Goal: Information Seeking & Learning: Learn about a topic

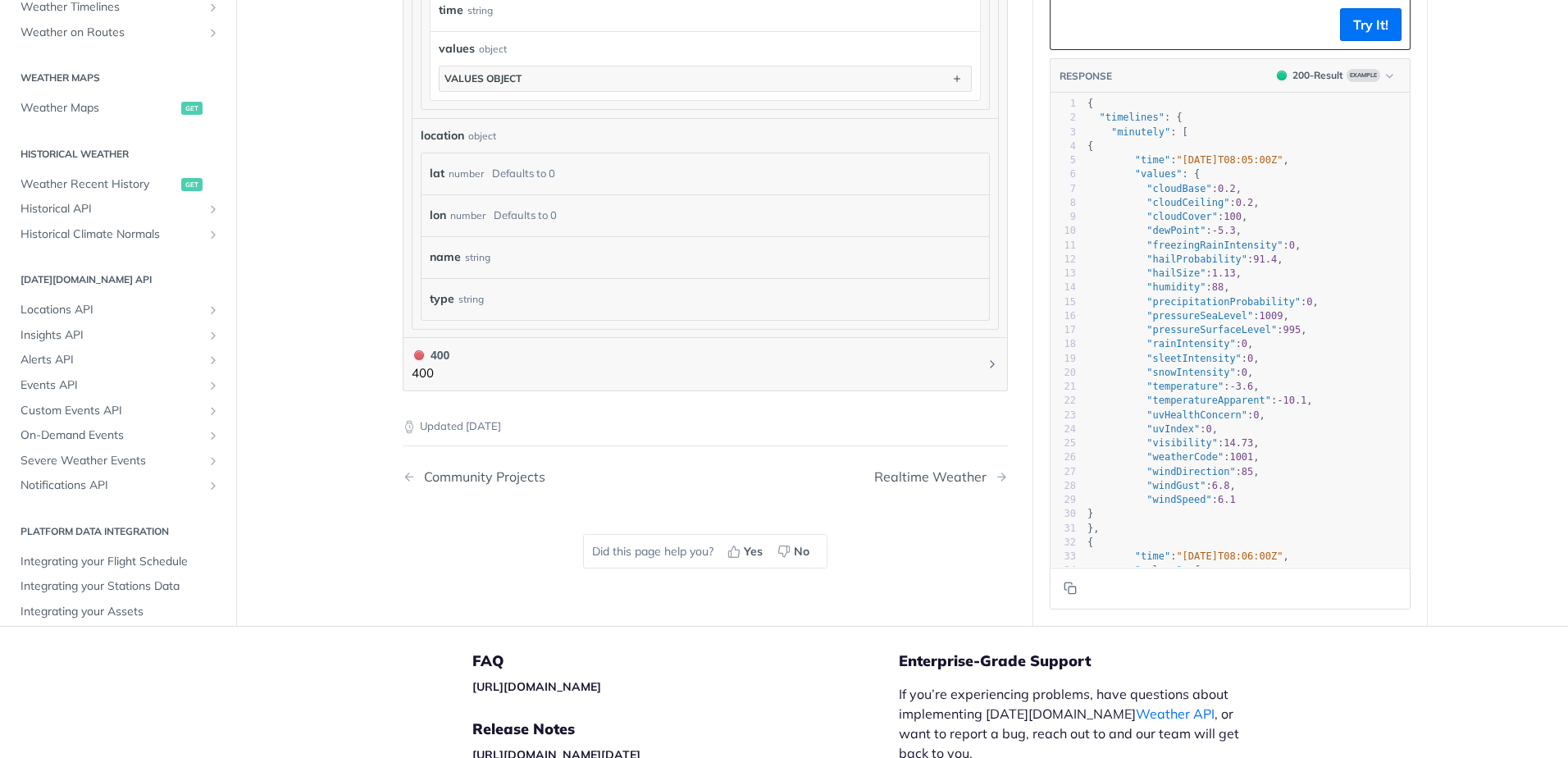
scroll to position [317, 0]
click at [207, 436] on icon "Show subpages for On-Demand Events" at bounding box center [213, 434] width 14 height 14
click at [207, 436] on icon "Hide subpages for On-Demand Events" at bounding box center [213, 434] width 14 height 14
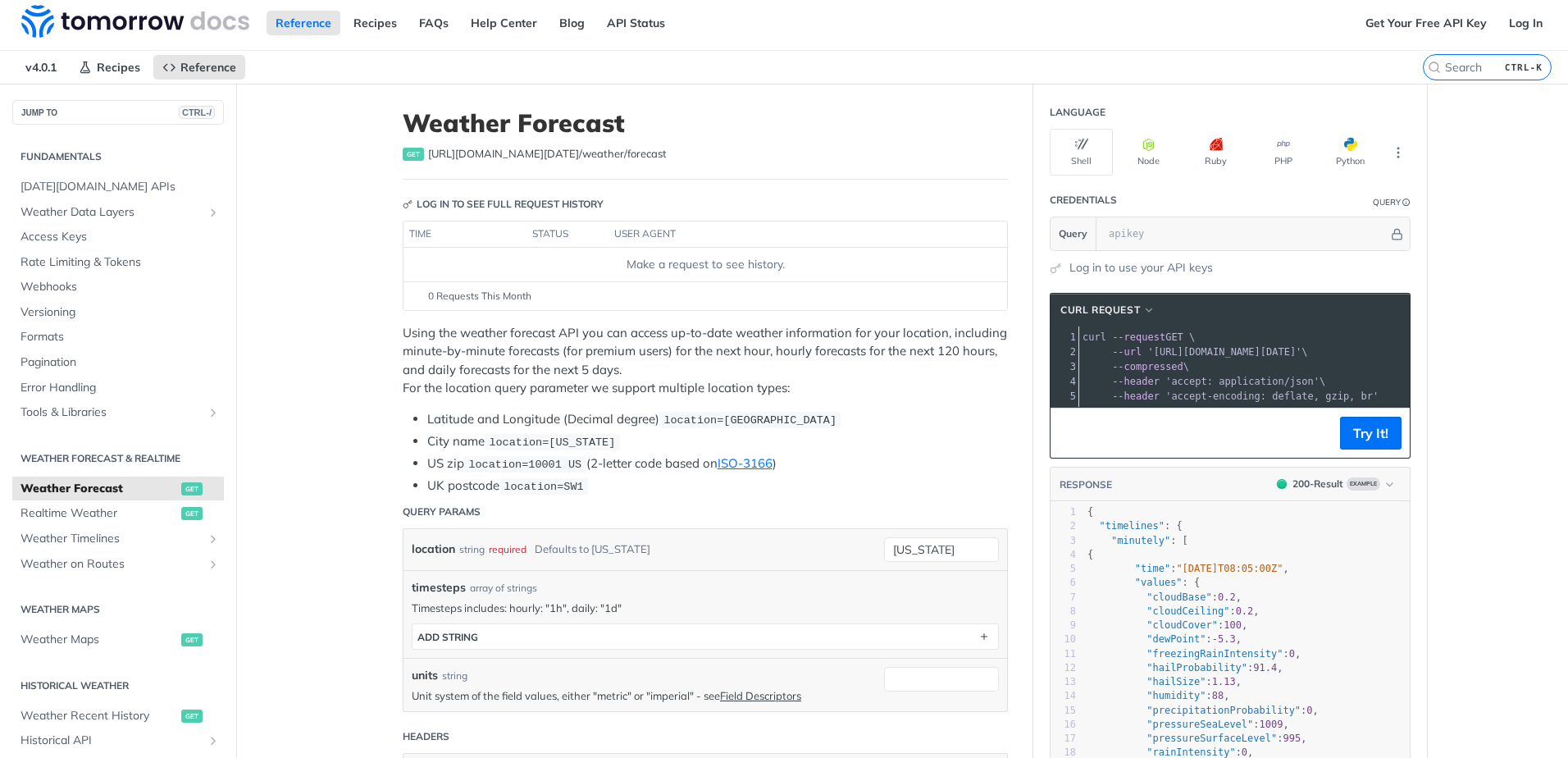
scroll to position [0, 0]
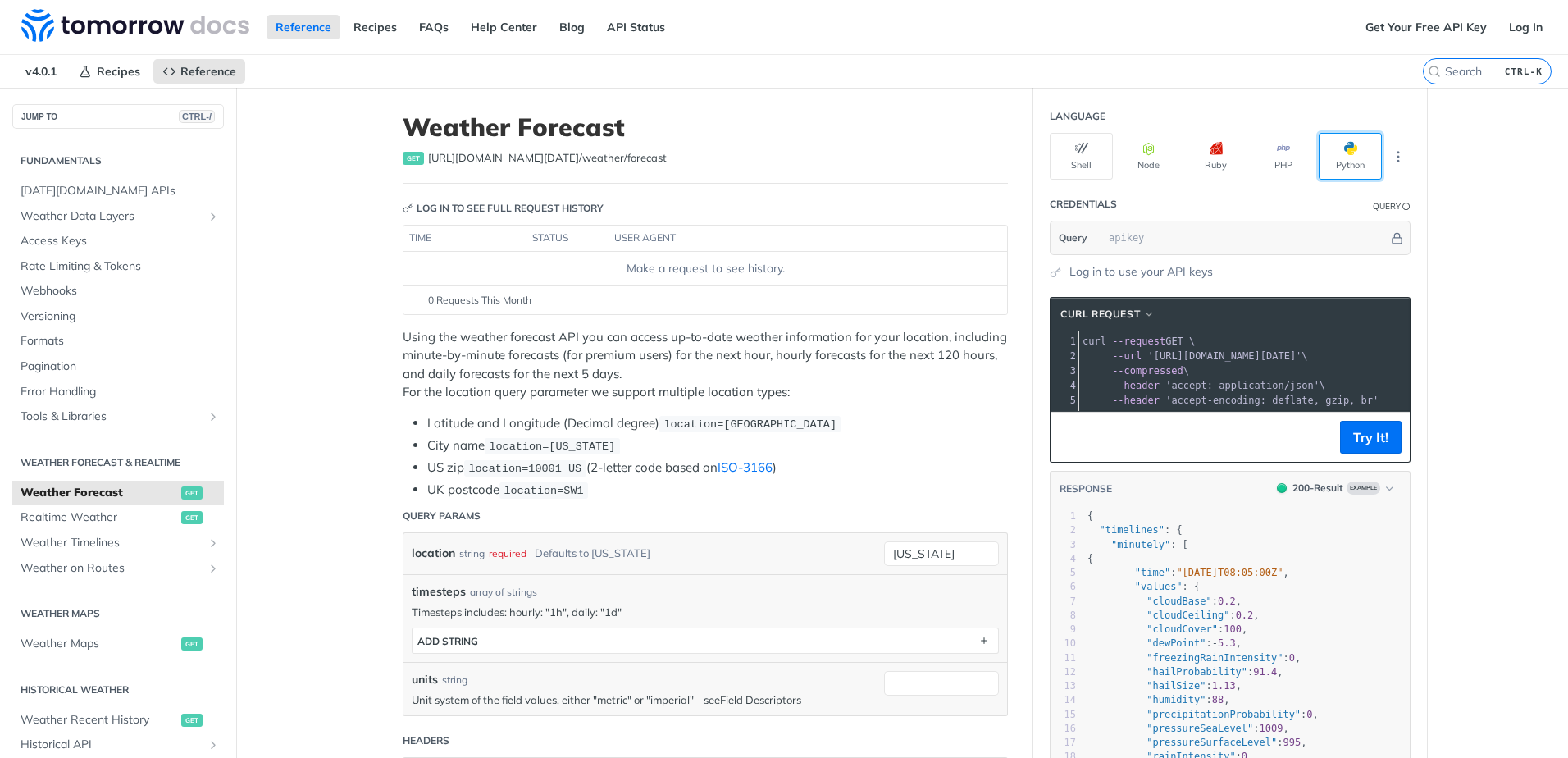
click at [1340, 173] on button "Python" at bounding box center [1350, 156] width 63 height 47
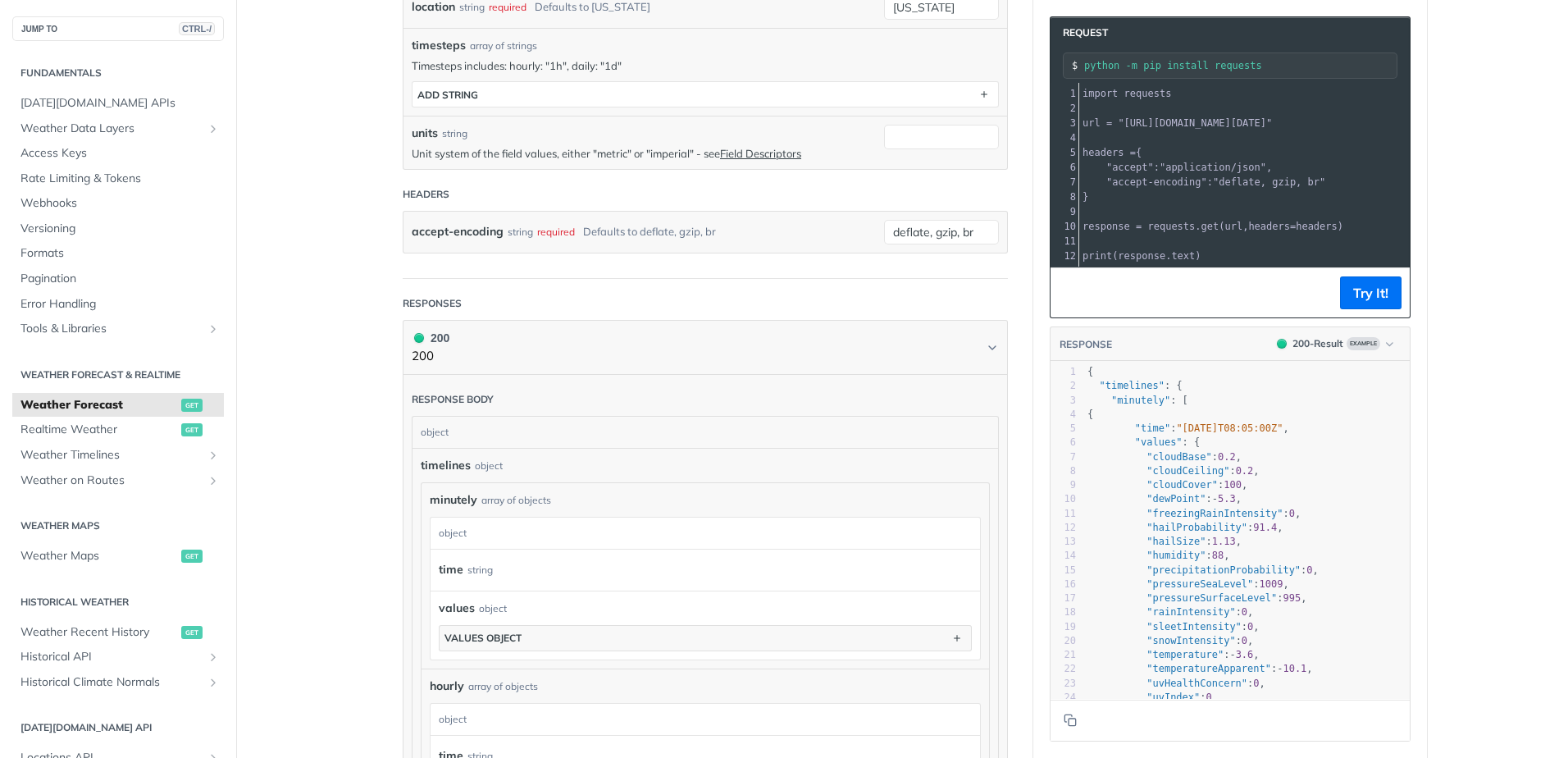
scroll to position [547, 0]
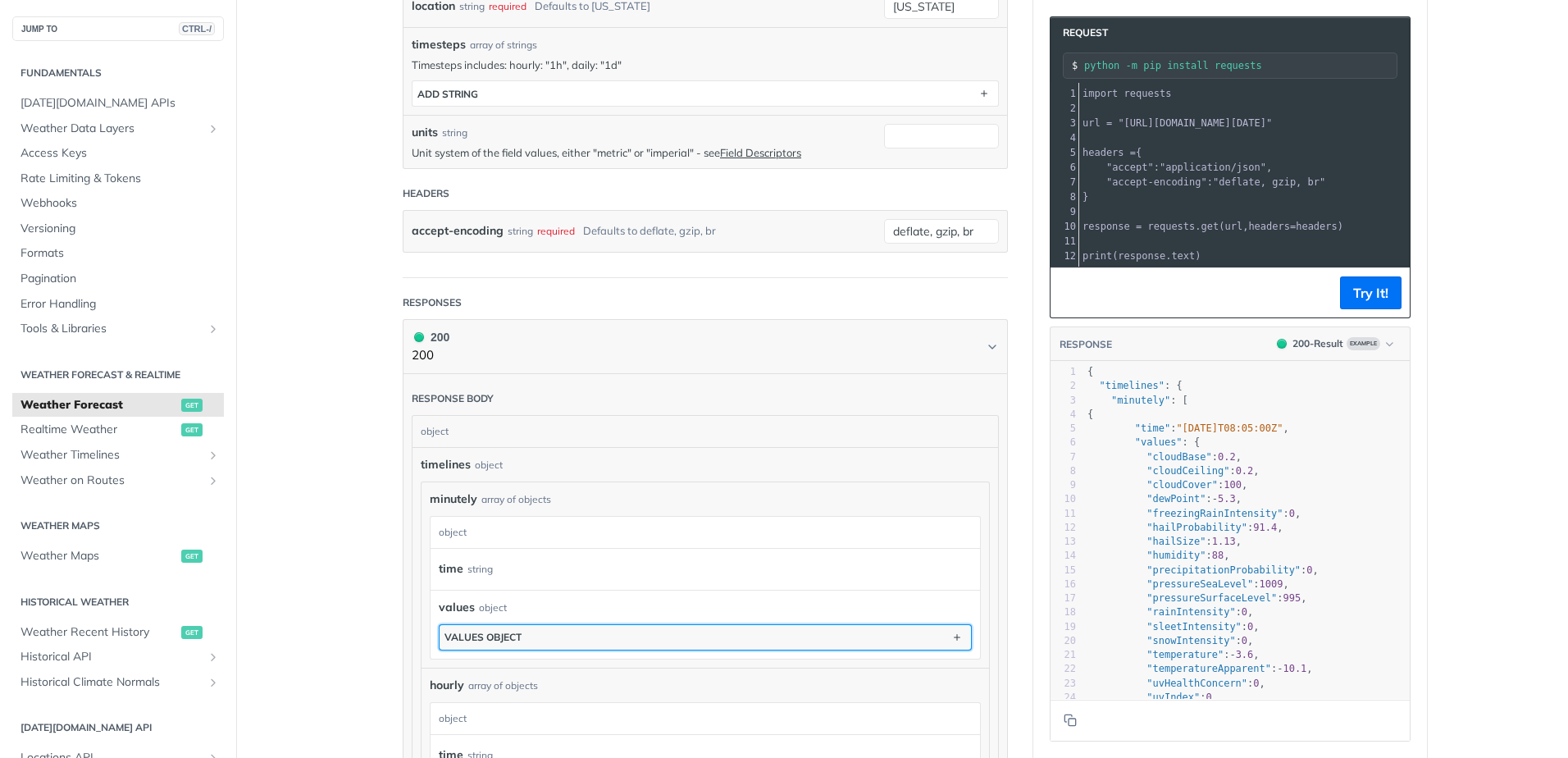
click at [875, 637] on button "values object" at bounding box center [705, 636] width 532 height 24
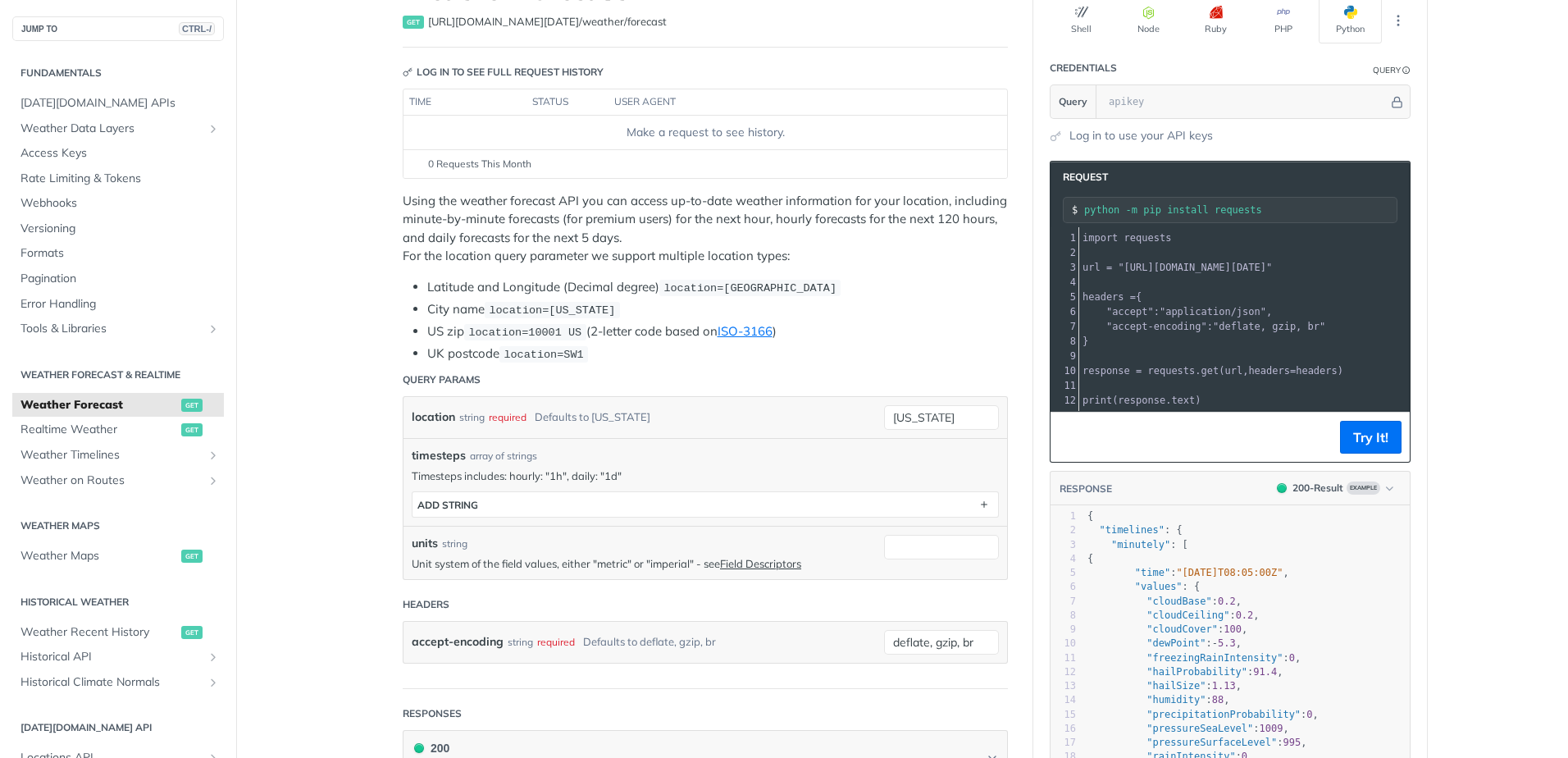
scroll to position [135, 0]
drag, startPoint x: 939, startPoint y: 417, endPoint x: 786, endPoint y: 398, distance: 154.2
click at [786, 398] on div "location string required Defaults to new york new york required type : string U…" at bounding box center [705, 418] width 604 height 41
type input "lithuania"
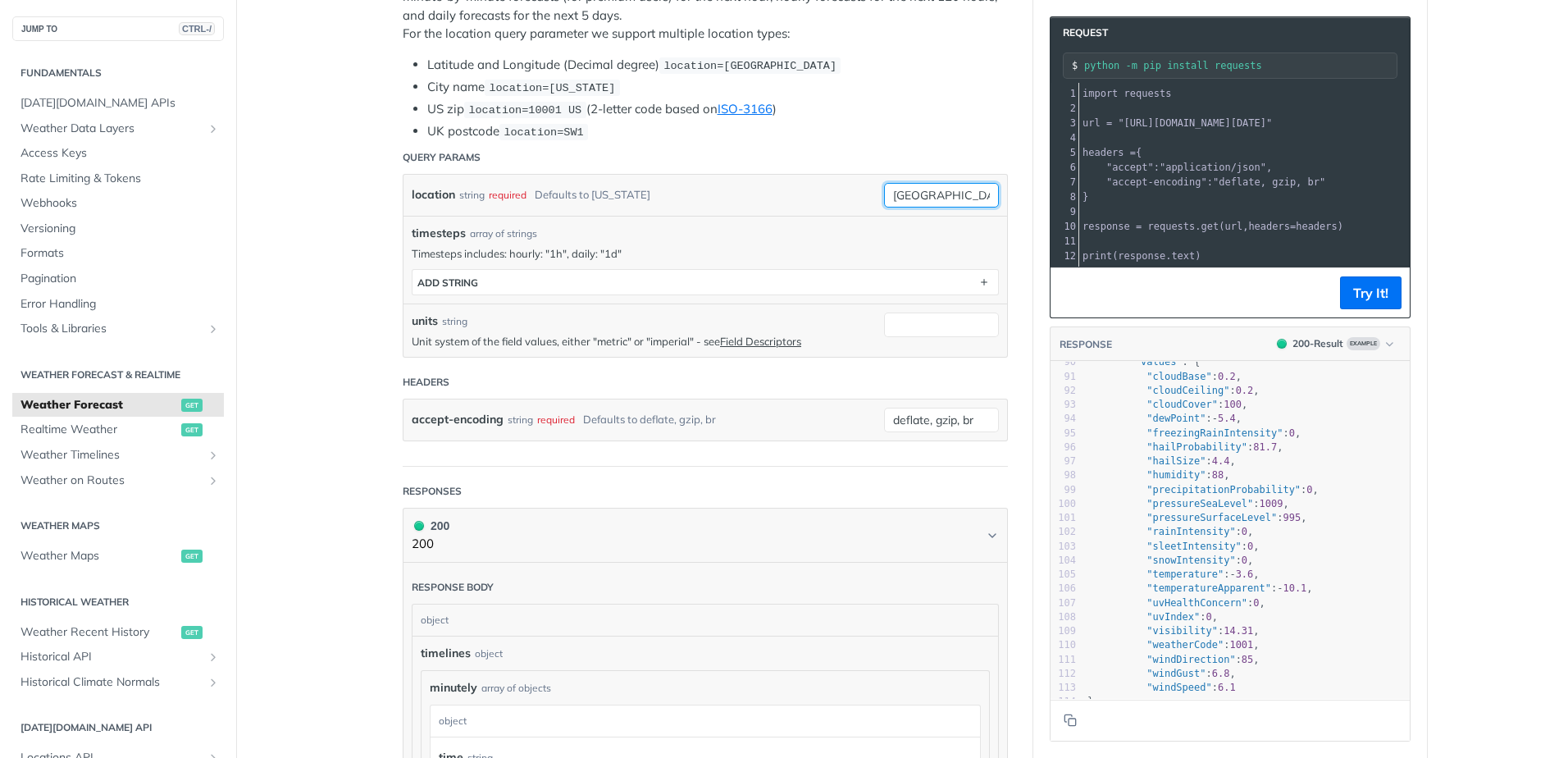
scroll to position [0, 0]
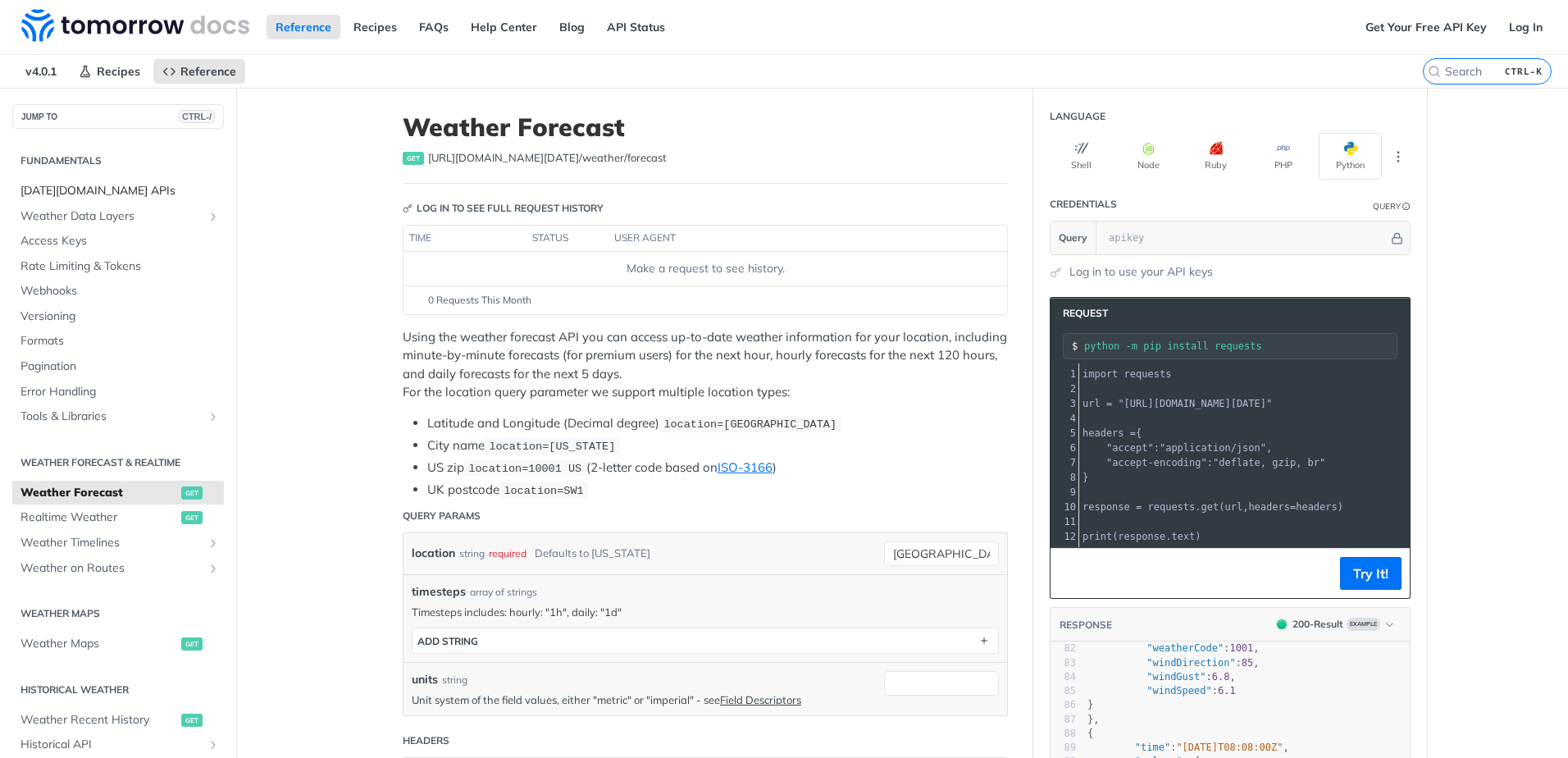
click at [143, 190] on span "[DATE][DOMAIN_NAME] APIs" at bounding box center [120, 191] width 199 height 16
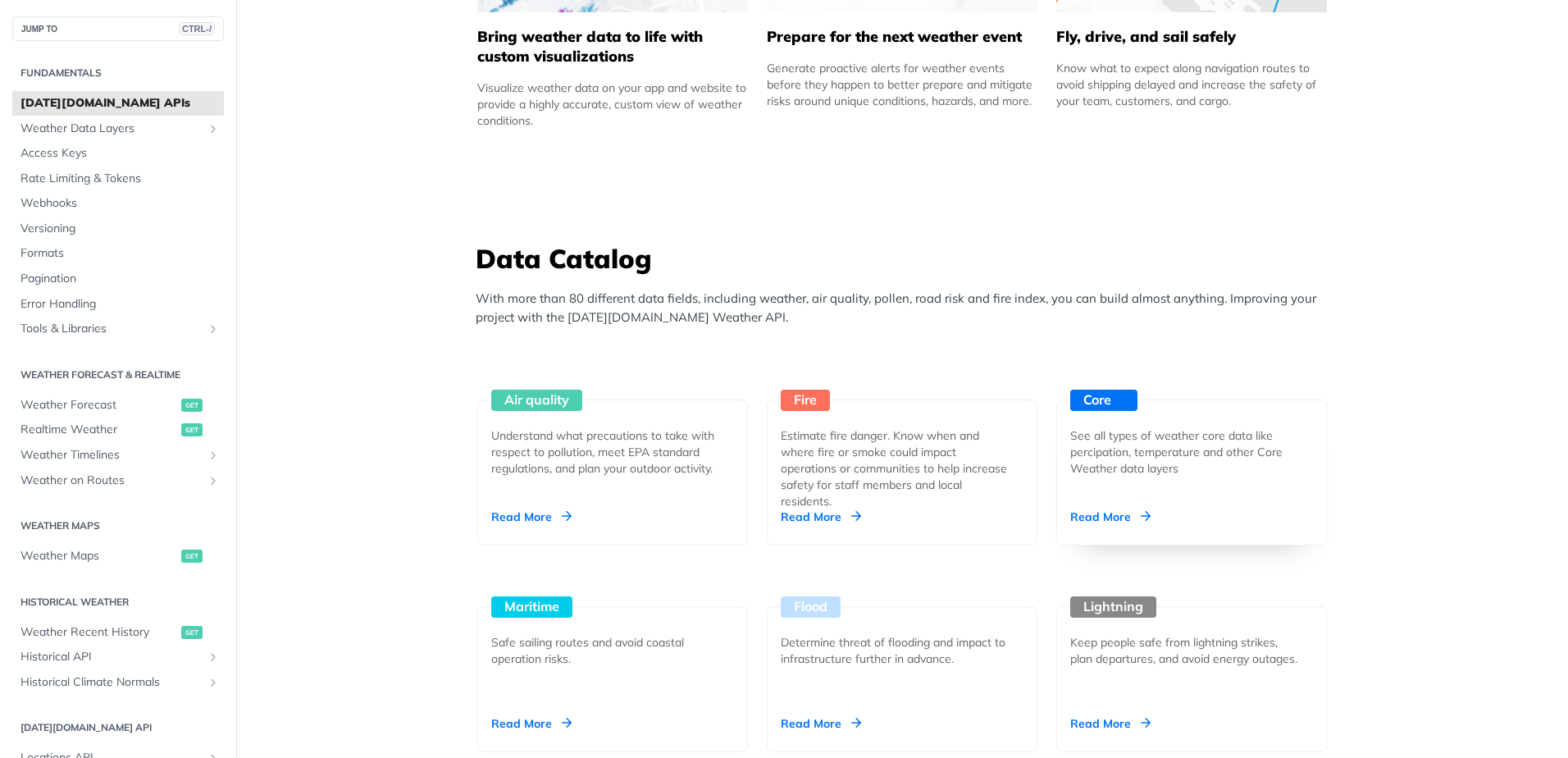
click at [1135, 531] on div "Core See all types of weather core data like percipation, temperature and other…" at bounding box center [1192, 472] width 271 height 146
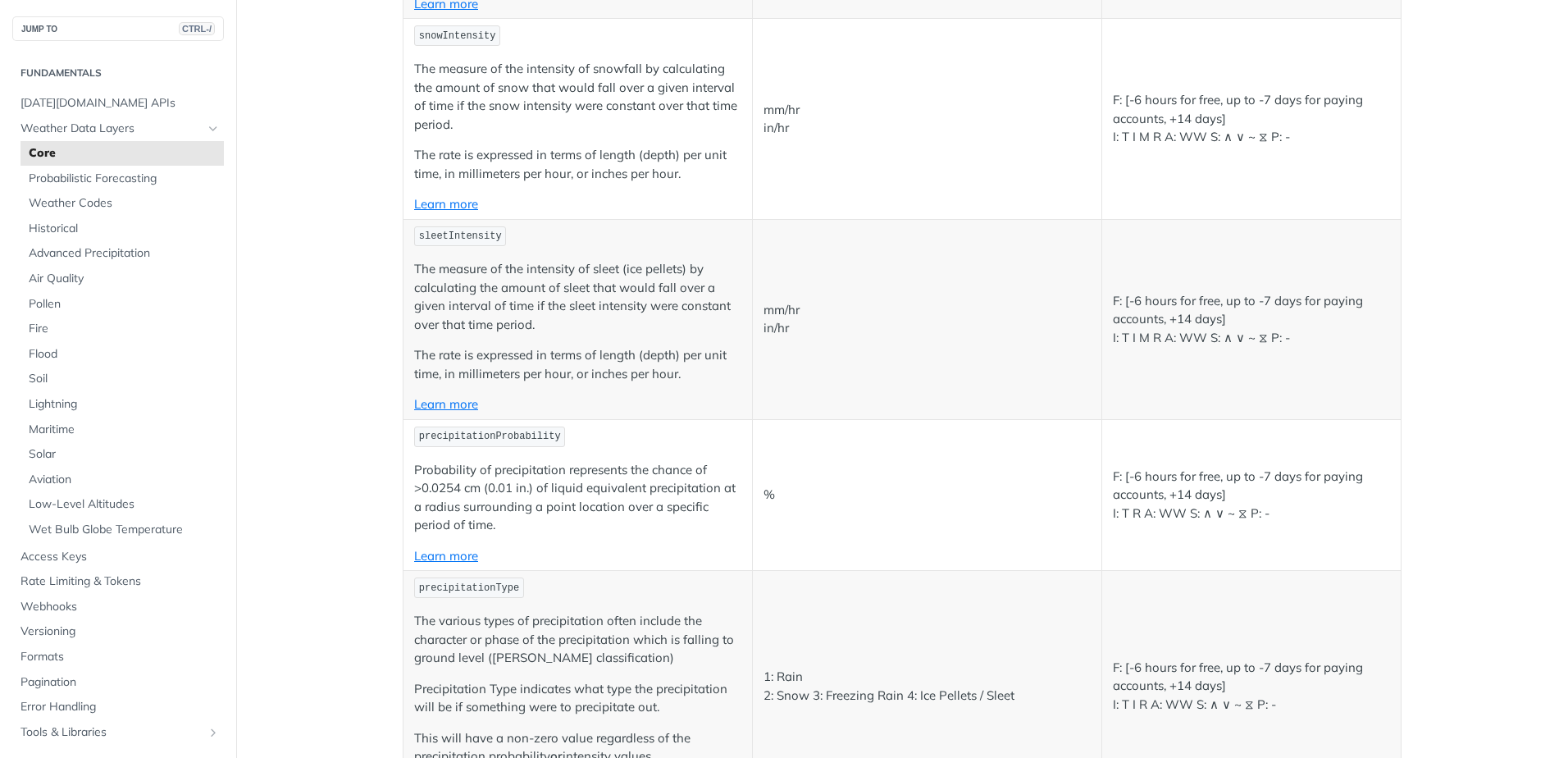
scroll to position [3813, 0]
click at [444, 551] on link "Learn more" at bounding box center [446, 554] width 64 height 15
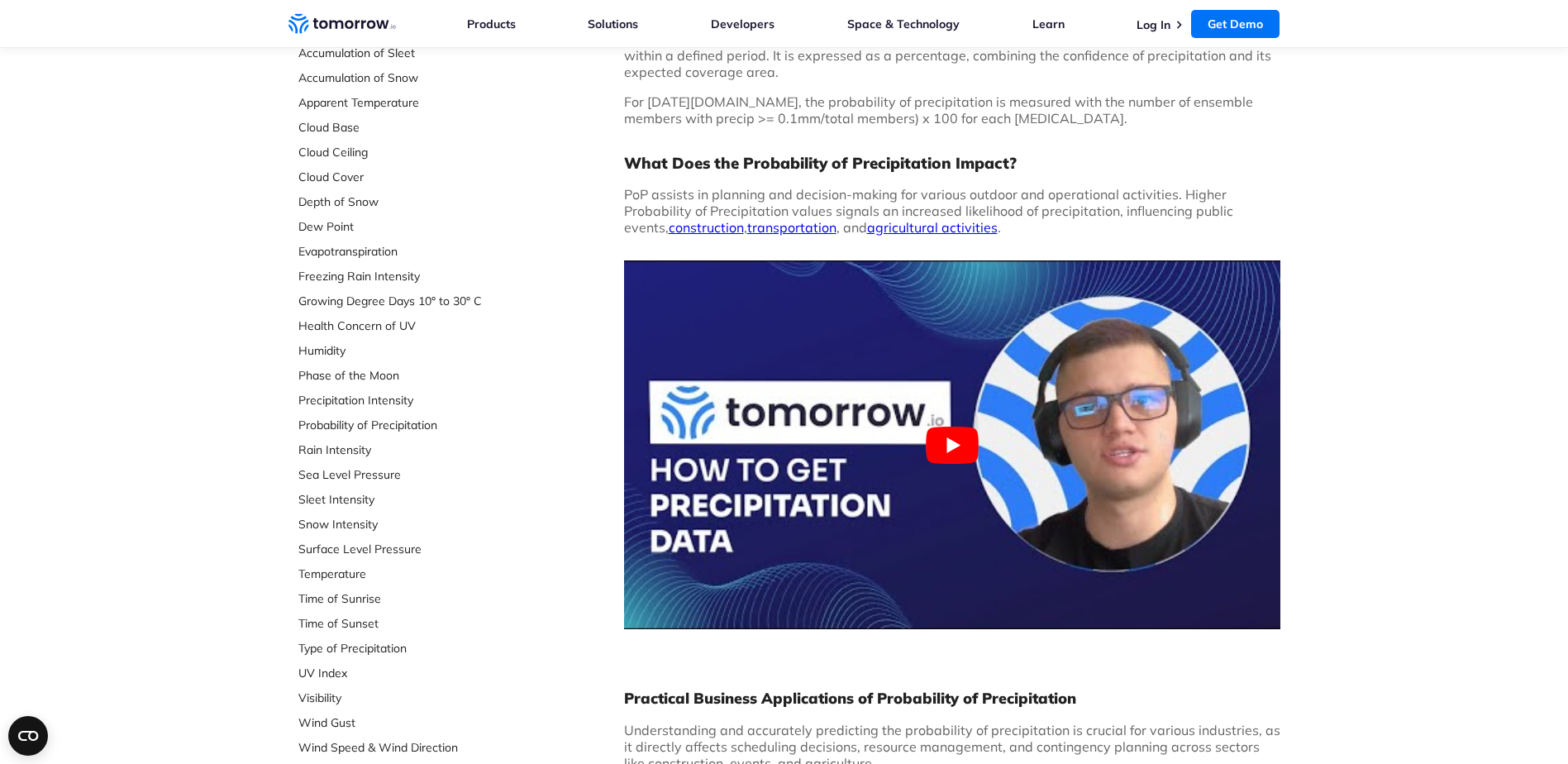
scroll to position [258, 0]
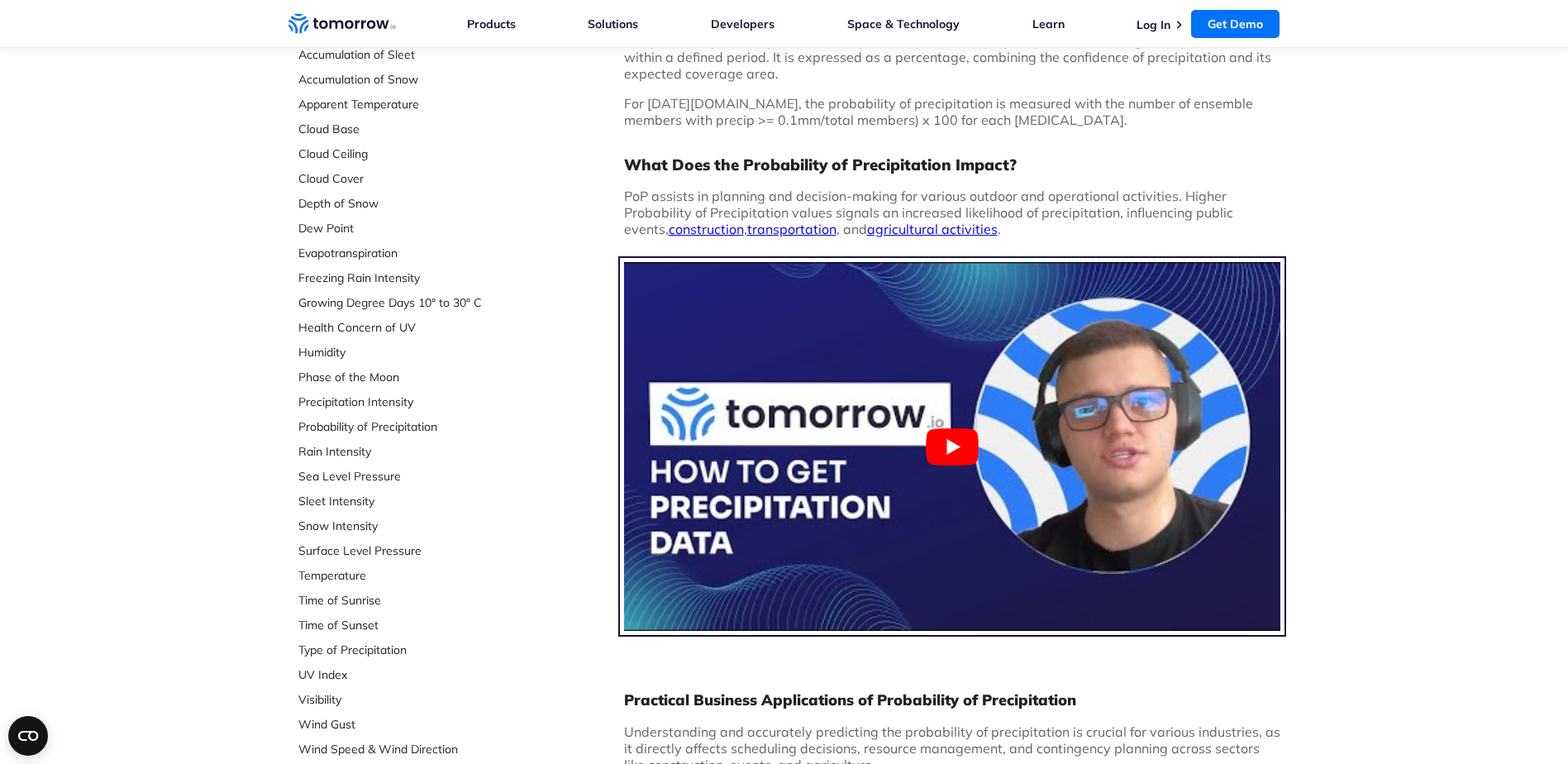
click at [1135, 457] on button "Play Youtube video" at bounding box center [951, 446] width 656 height 368
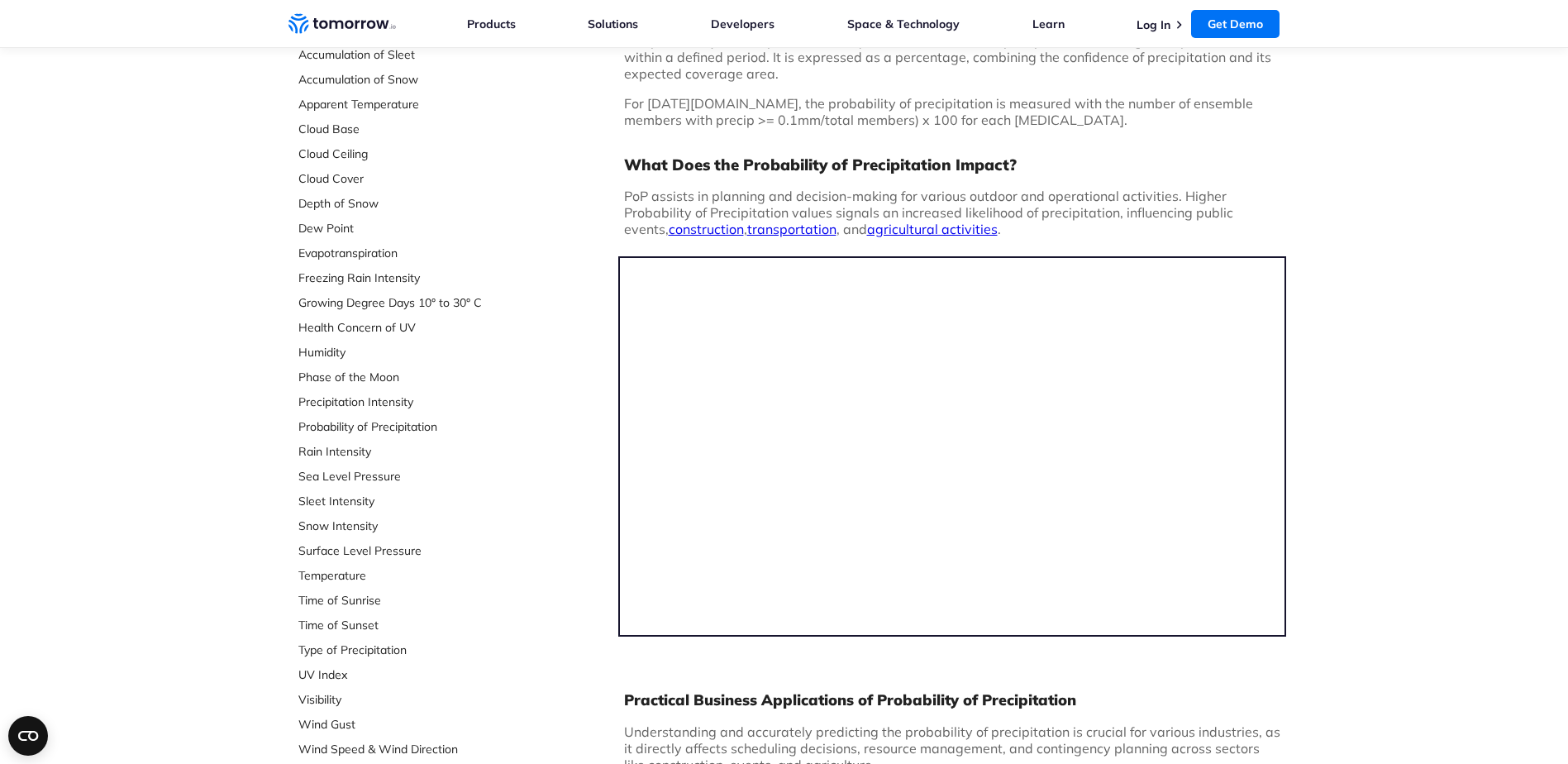
scroll to position [0, 0]
